Goal: Communication & Community: Answer question/provide support

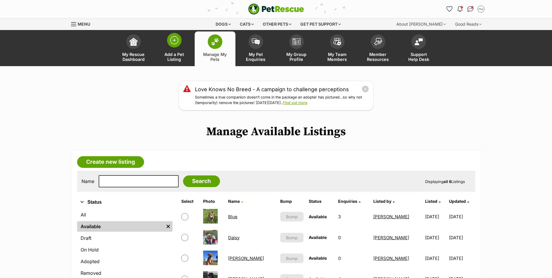
click at [181, 40] on span at bounding box center [174, 40] width 15 height 15
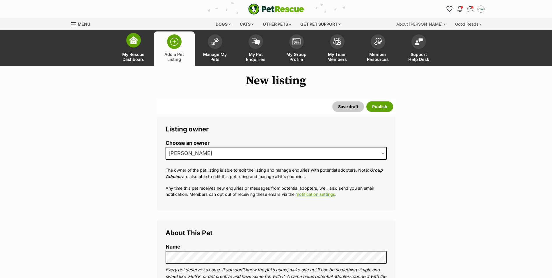
click at [138, 41] on span at bounding box center [133, 40] width 15 height 15
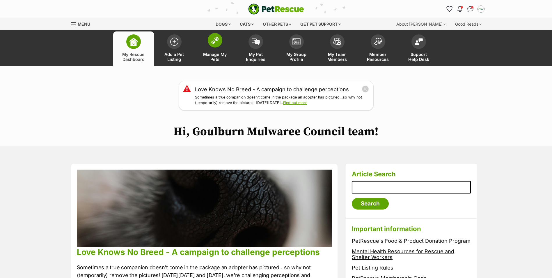
click at [216, 42] on img at bounding box center [215, 40] width 8 height 8
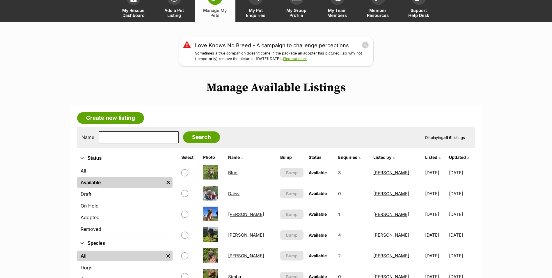
scroll to position [58, 0]
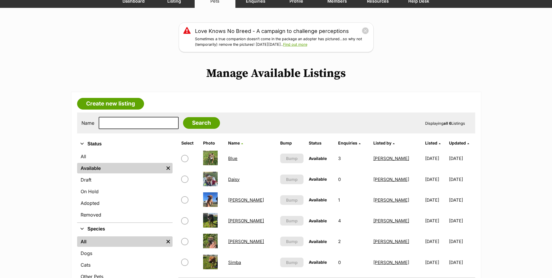
click at [239, 200] on link "[PERSON_NAME]" at bounding box center [246, 200] width 36 height 6
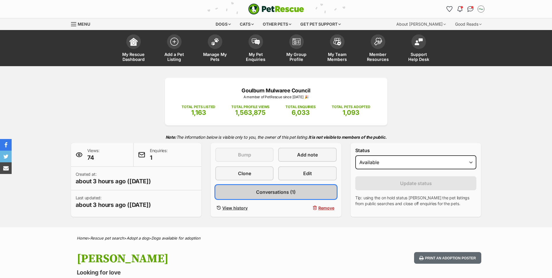
click at [271, 188] on span "Conversations (1)" at bounding box center [276, 191] width 40 height 7
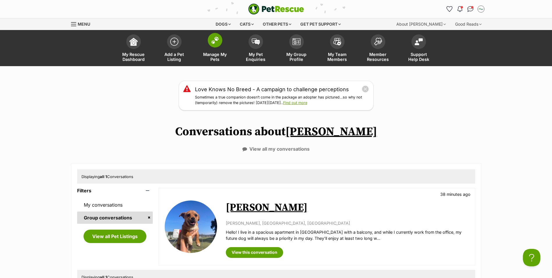
click at [214, 45] on span at bounding box center [215, 40] width 15 height 15
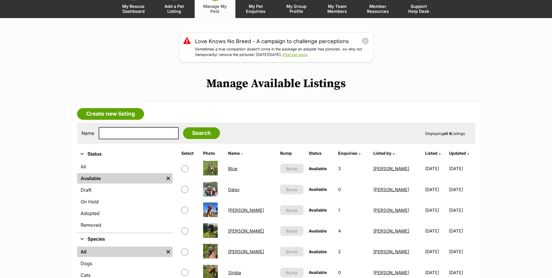
scroll to position [58, 0]
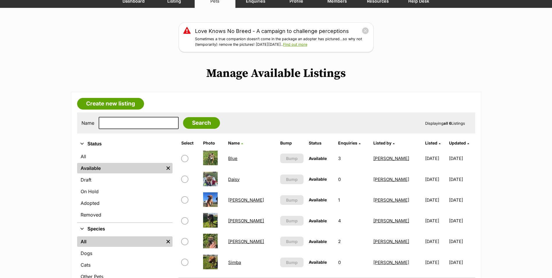
click at [242, 241] on link "[PERSON_NAME]" at bounding box center [246, 241] width 36 height 6
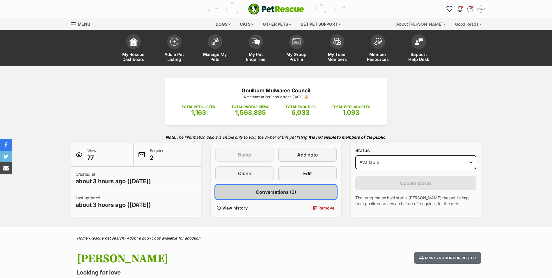
click at [275, 194] on span "Conversations (2)" at bounding box center [276, 191] width 40 height 7
click at [279, 191] on span "Conversations (2)" at bounding box center [276, 191] width 40 height 7
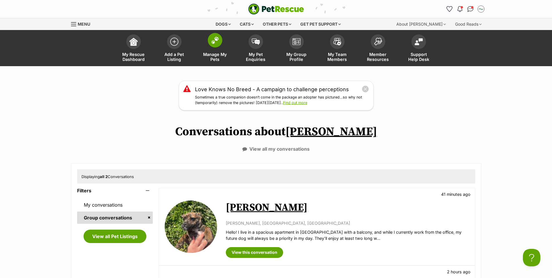
click at [214, 40] on img at bounding box center [215, 40] width 8 height 8
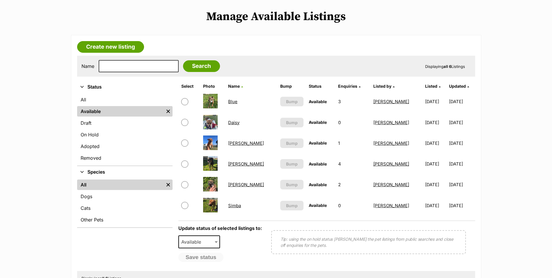
scroll to position [116, 0]
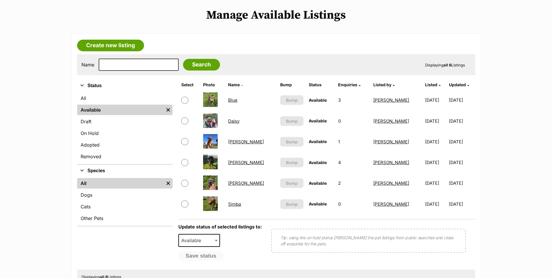
click at [211, 183] on img at bounding box center [210, 182] width 15 height 15
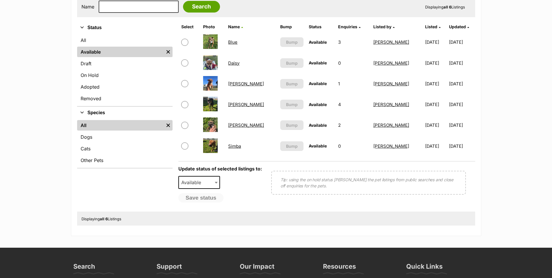
scroll to position [175, 0]
click at [239, 124] on link "[PERSON_NAME]" at bounding box center [246, 125] width 36 height 6
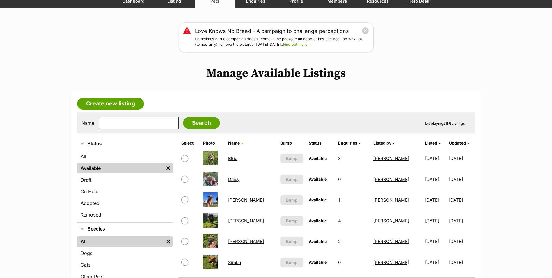
scroll to position [0, 0]
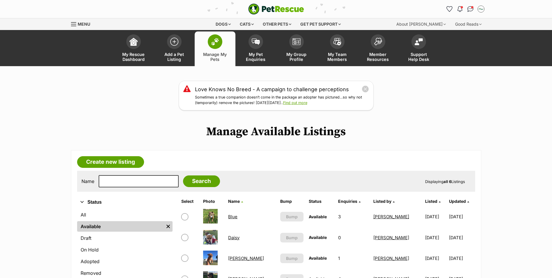
click at [218, 42] on img at bounding box center [215, 42] width 8 height 8
